Goal: Transaction & Acquisition: Book appointment/travel/reservation

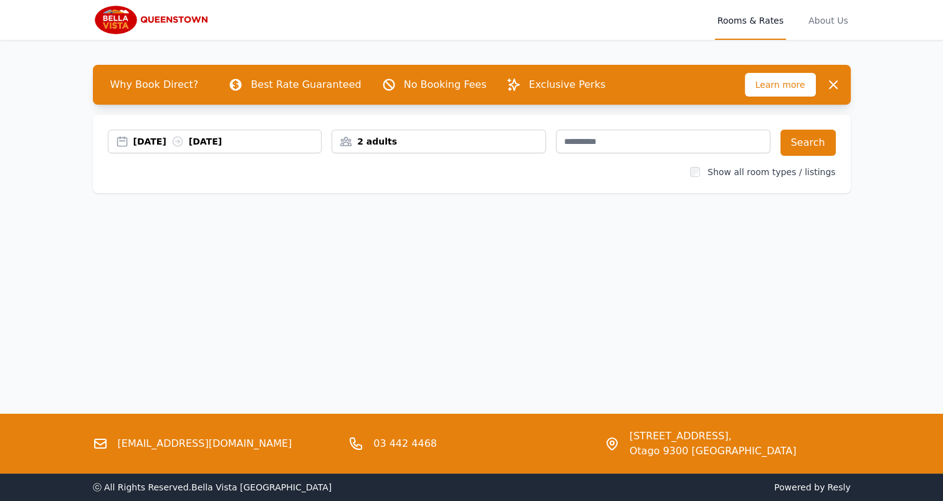
click at [169, 141] on div "[DATE] [DATE]" at bounding box center [227, 141] width 188 height 12
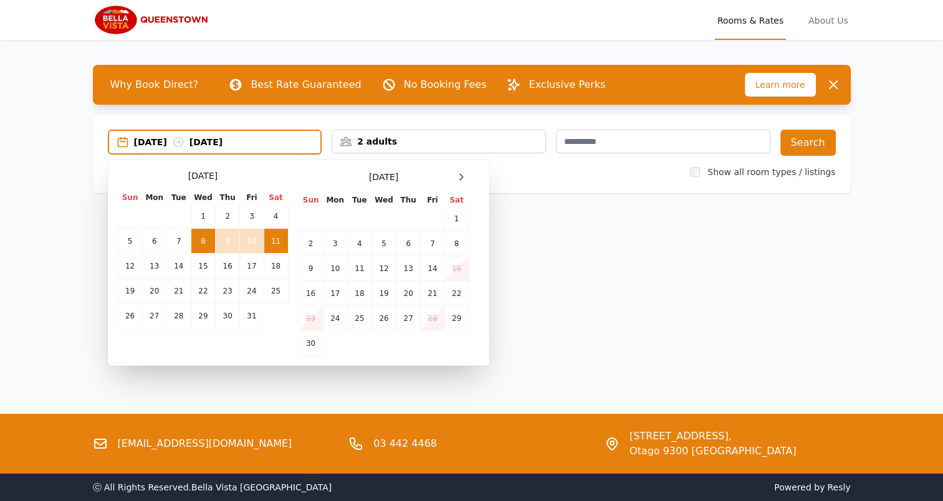
click at [366, 259] on td "11" at bounding box center [359, 268] width 24 height 25
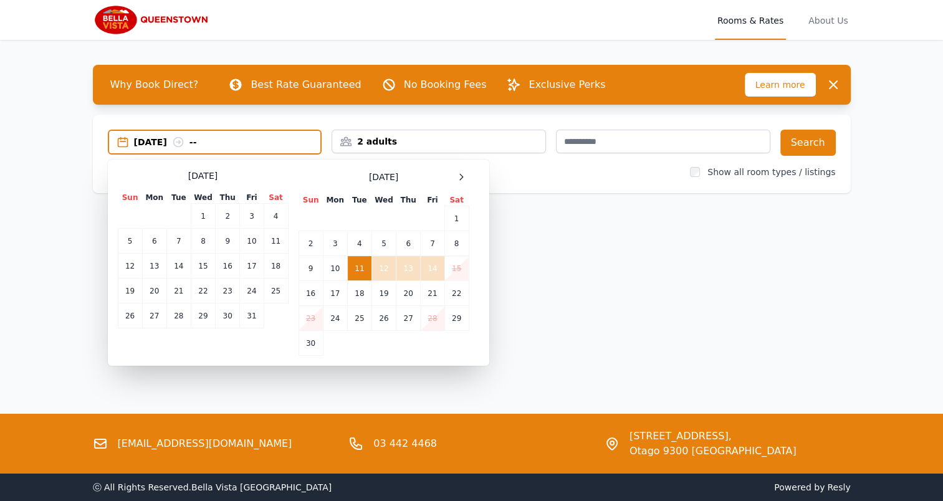
click at [434, 260] on td "14" at bounding box center [433, 268] width 24 height 25
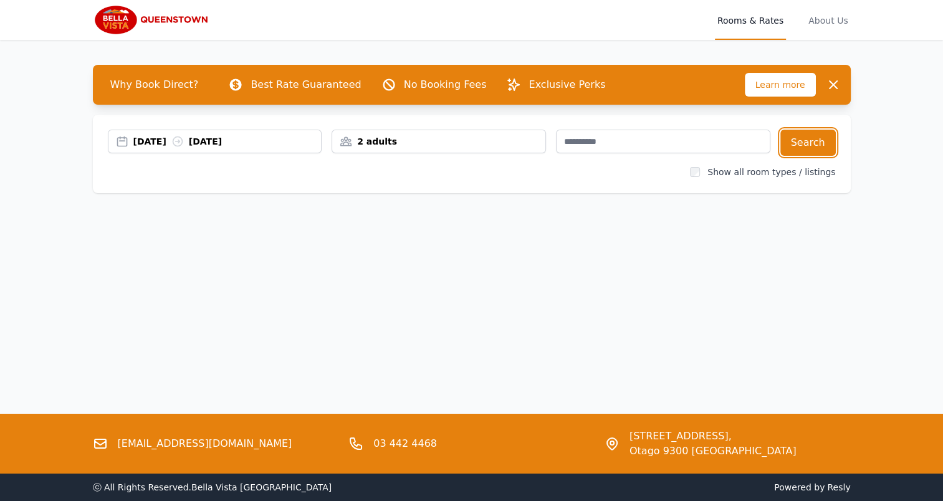
click at [811, 143] on button "Search" at bounding box center [807, 143] width 55 height 26
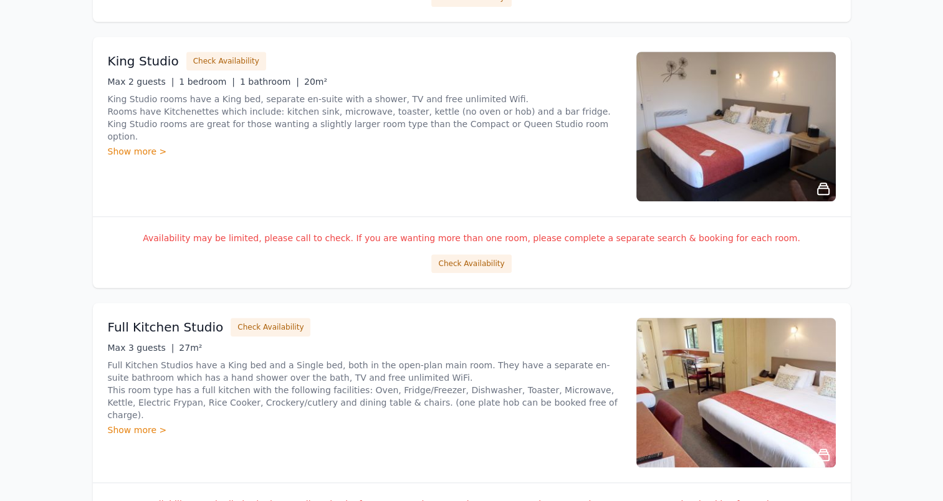
scroll to position [1276, 0]
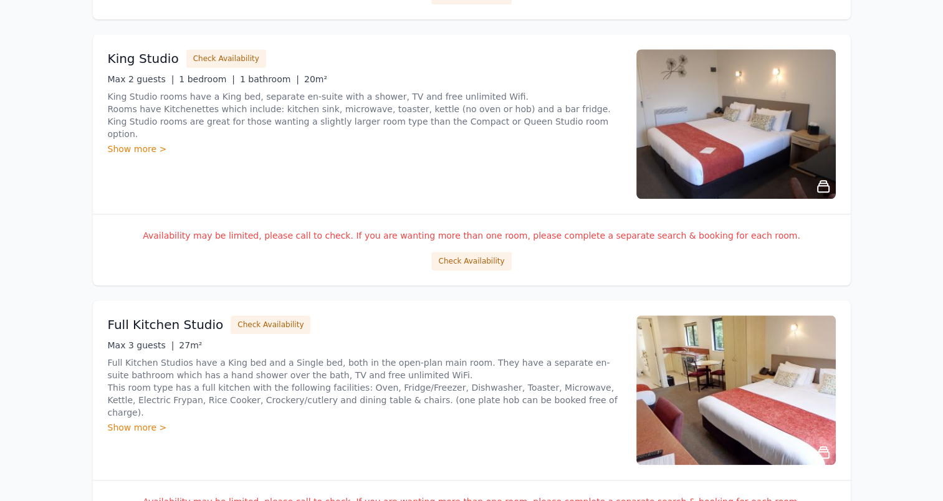
click at [460, 261] on button "Check Availability" at bounding box center [471, 261] width 80 height 19
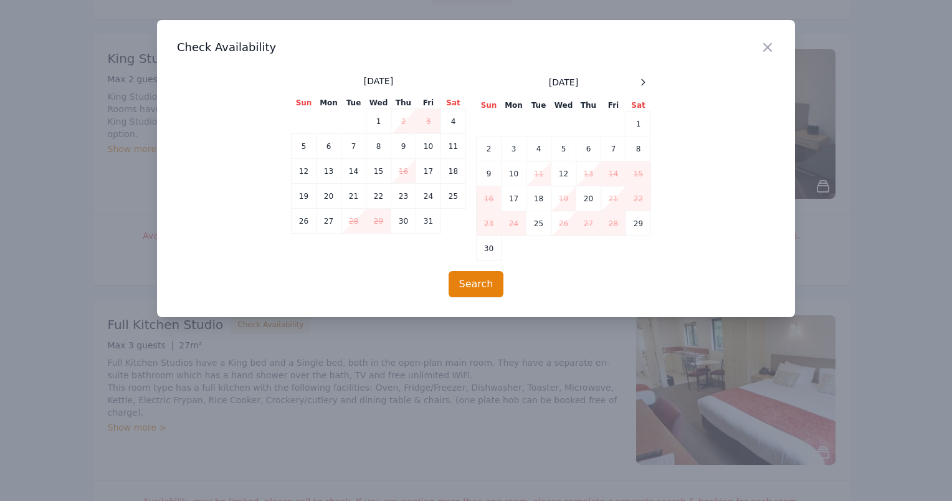
click at [759, 46] on h3 "Check Availability" at bounding box center [476, 47] width 598 height 15
click at [761, 47] on icon "button" at bounding box center [767, 47] width 15 height 15
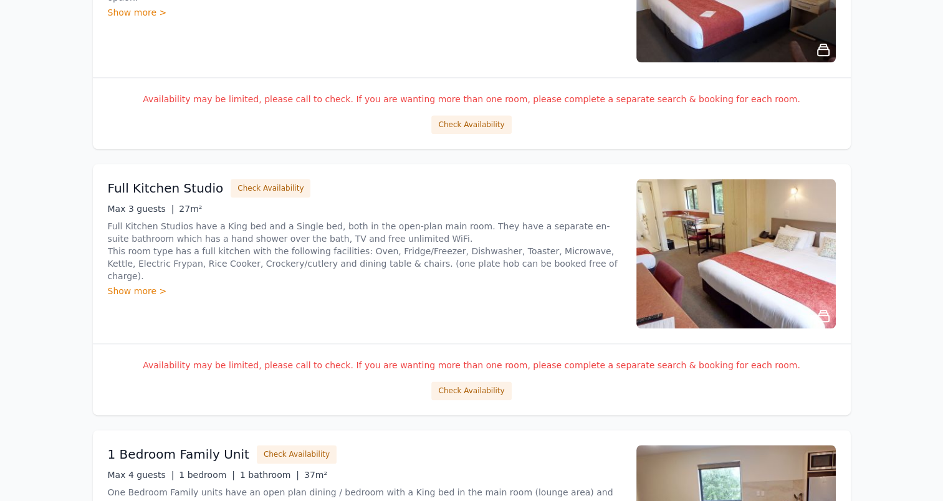
scroll to position [1446, 0]
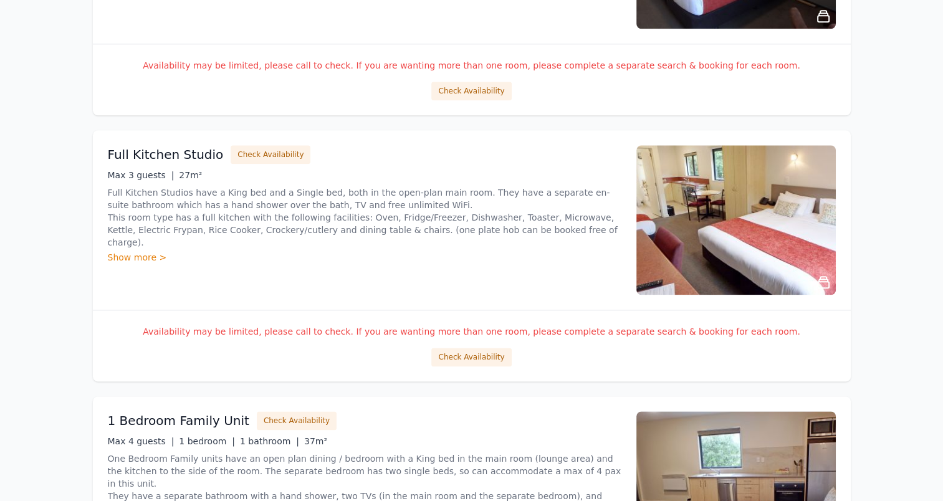
click at [477, 351] on button "Check Availability" at bounding box center [471, 357] width 80 height 19
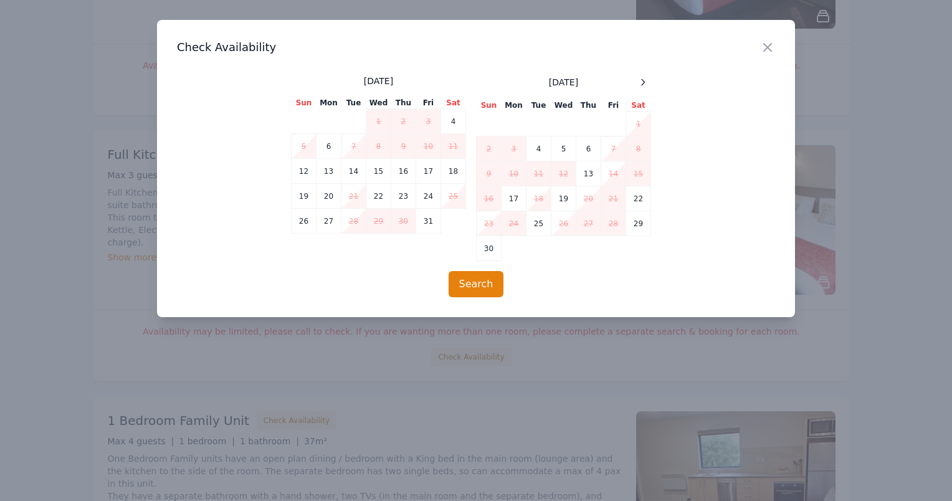
click at [765, 47] on icon "button" at bounding box center [767, 47] width 15 height 15
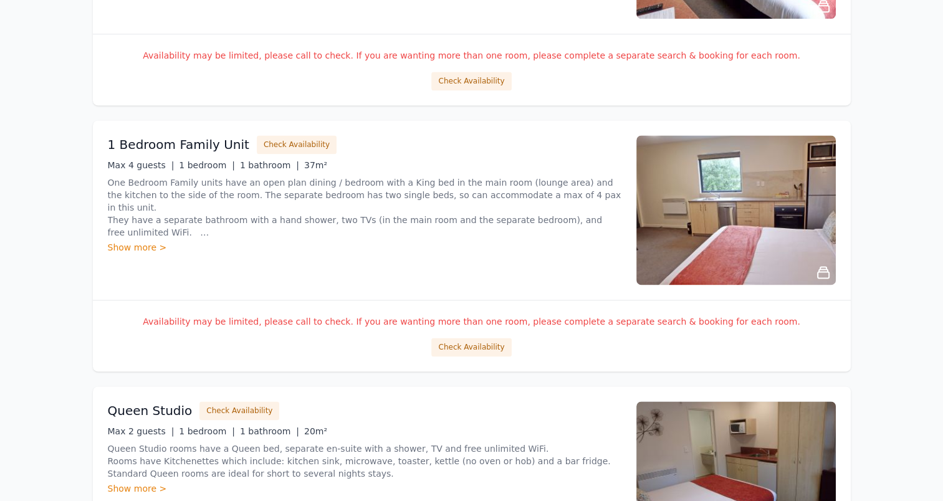
scroll to position [1724, 0]
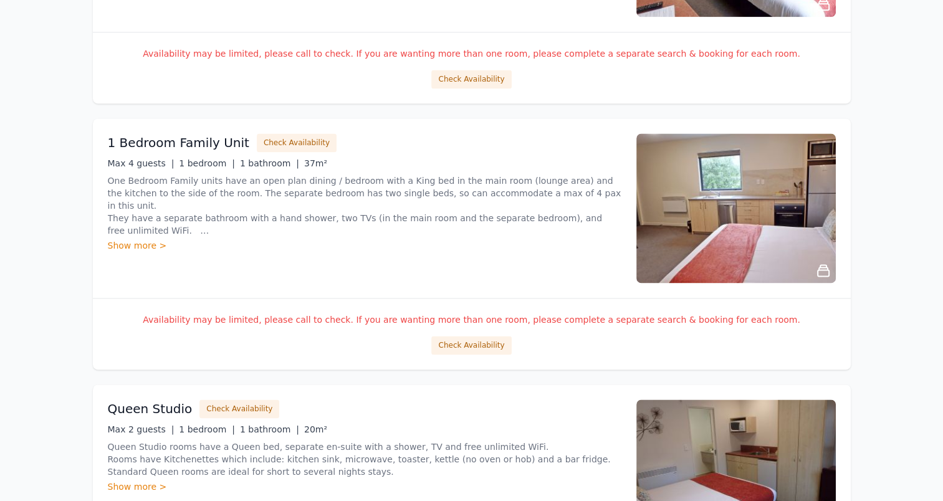
click at [460, 343] on button "Check Availability" at bounding box center [471, 345] width 80 height 19
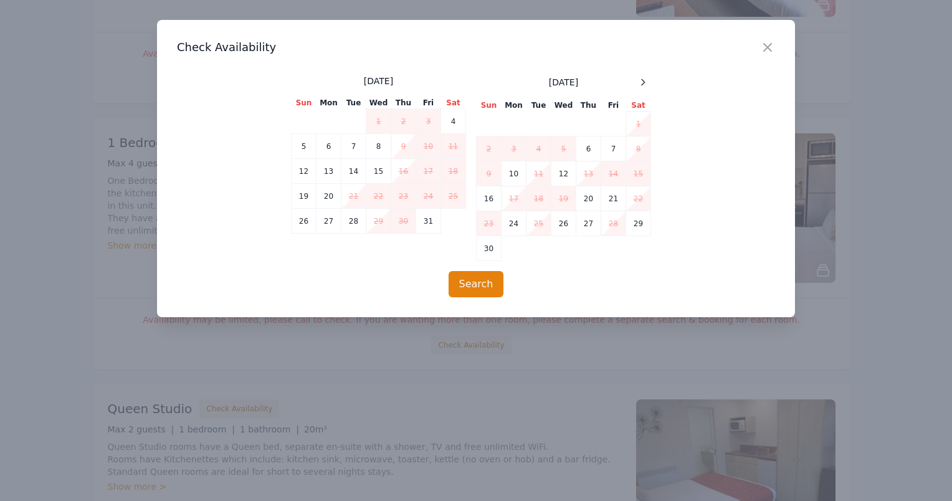
click at [772, 50] on icon "button" at bounding box center [767, 47] width 15 height 15
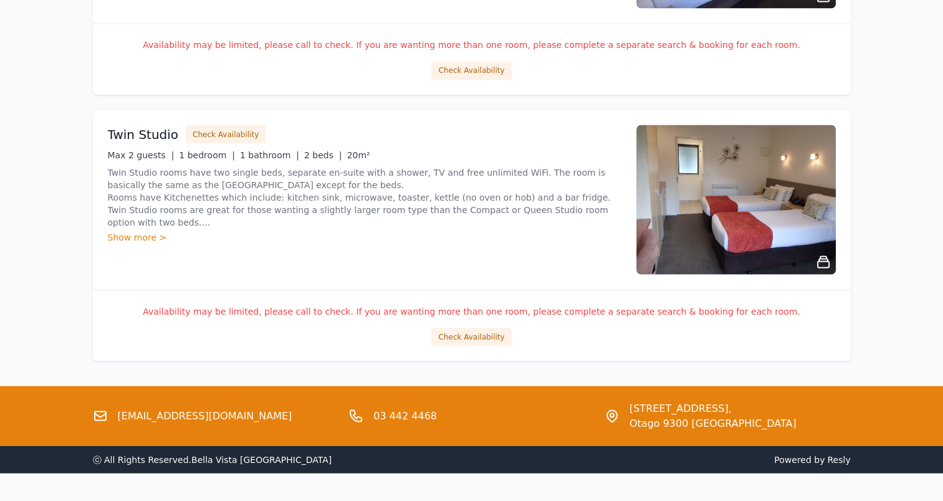
scroll to position [2265, 0]
